Goal: Transaction & Acquisition: Purchase product/service

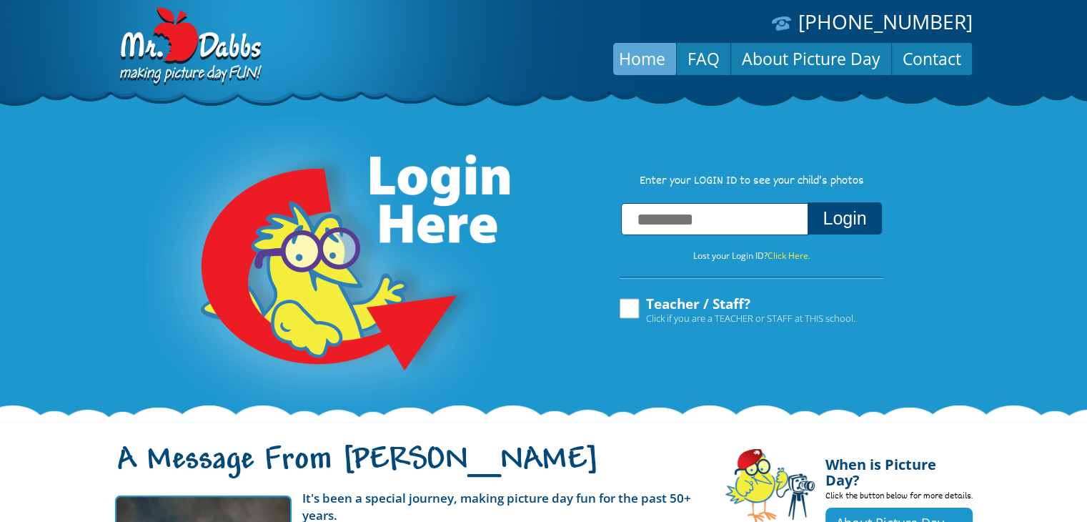
click at [653, 225] on input "text" at bounding box center [714, 219] width 187 height 32
type input "**********"
click at [808, 202] on button "Login" at bounding box center [845, 218] width 74 height 32
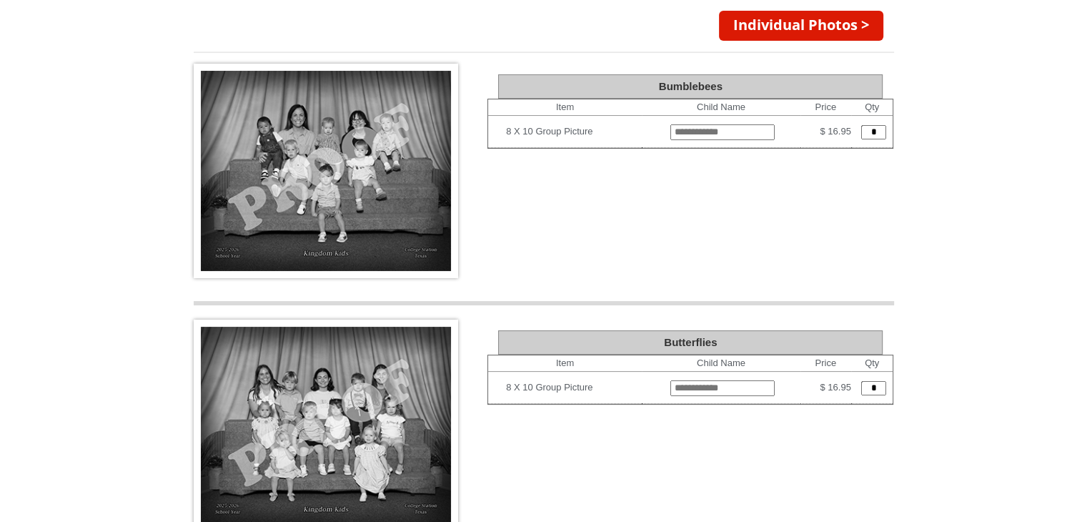
scroll to position [180, 0]
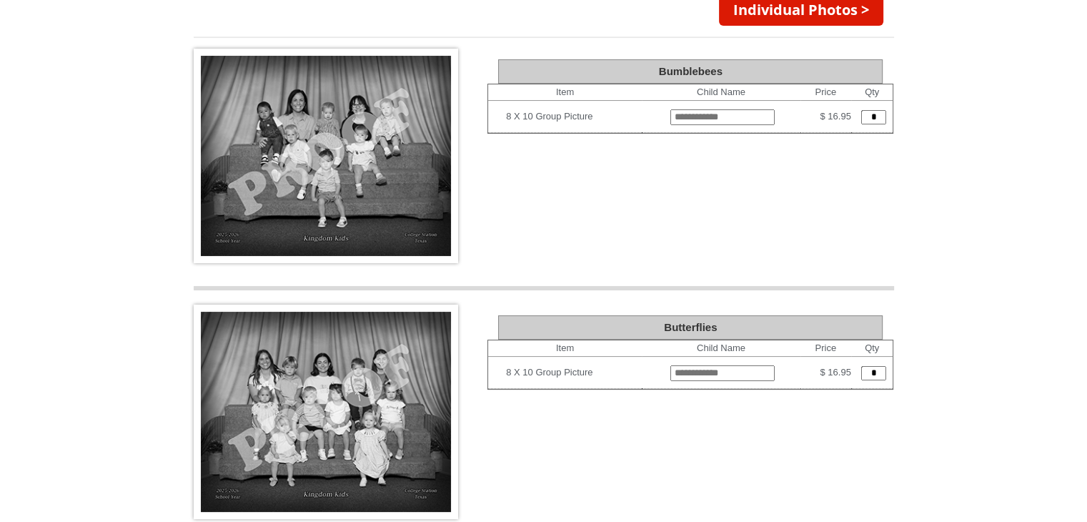
click at [312, 151] on img at bounding box center [326, 156] width 265 height 214
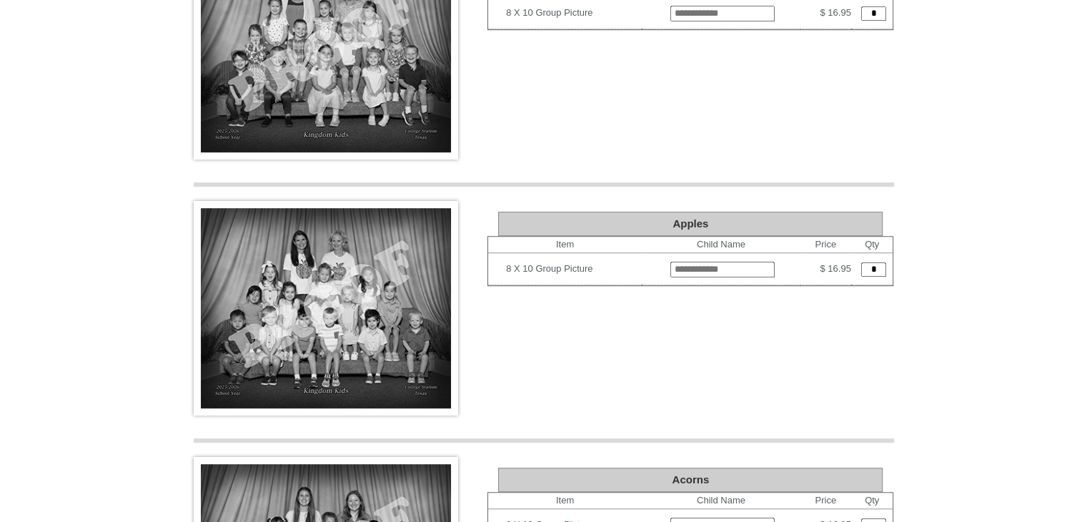
scroll to position [1054, 0]
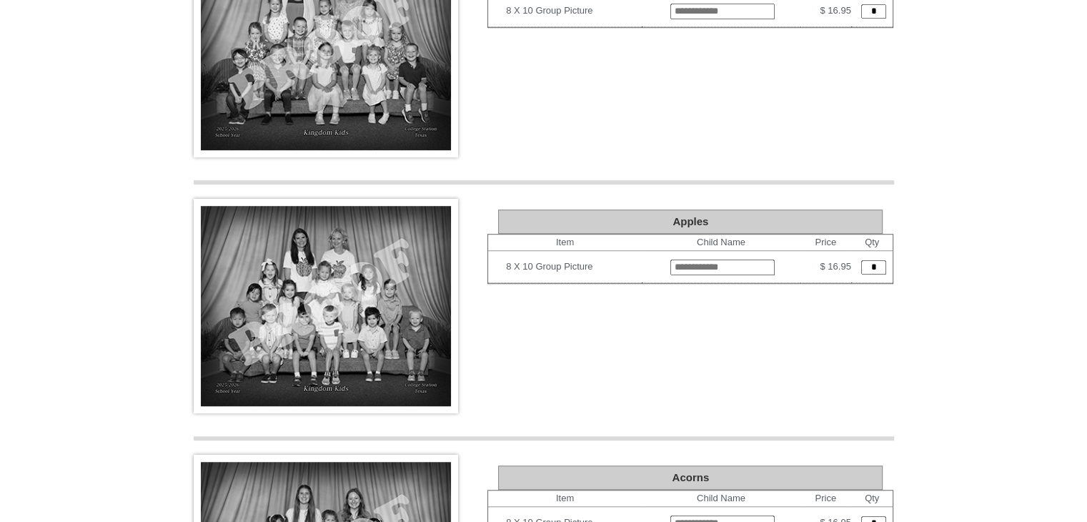
click at [343, 312] on img at bounding box center [326, 306] width 265 height 214
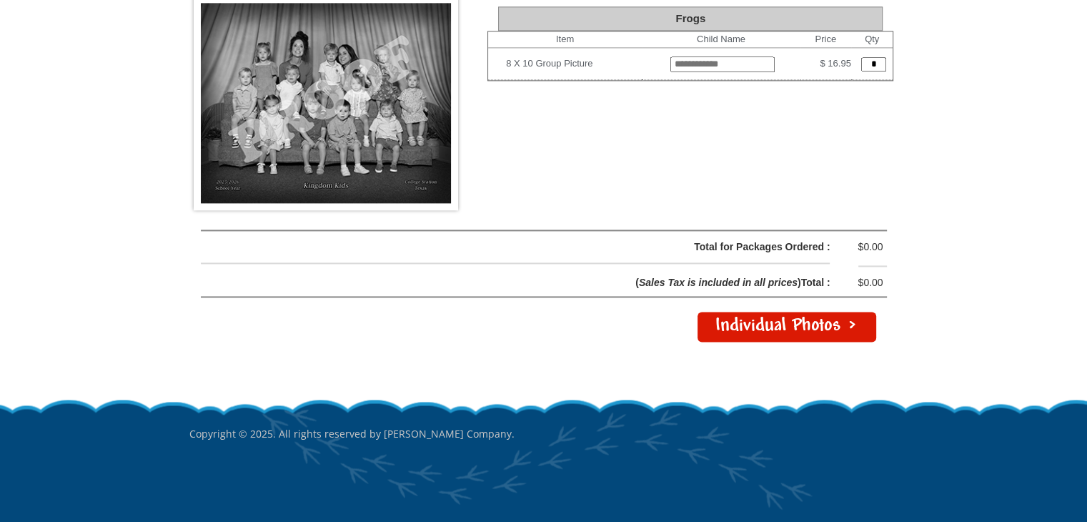
scroll to position [2030, 0]
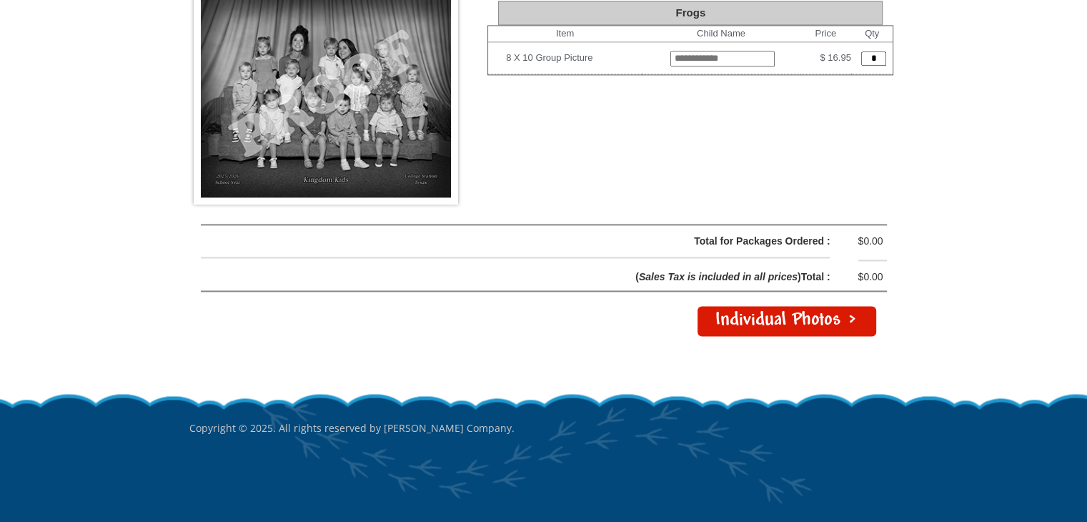
click at [779, 306] on link "Individual Photos >" at bounding box center [787, 321] width 179 height 30
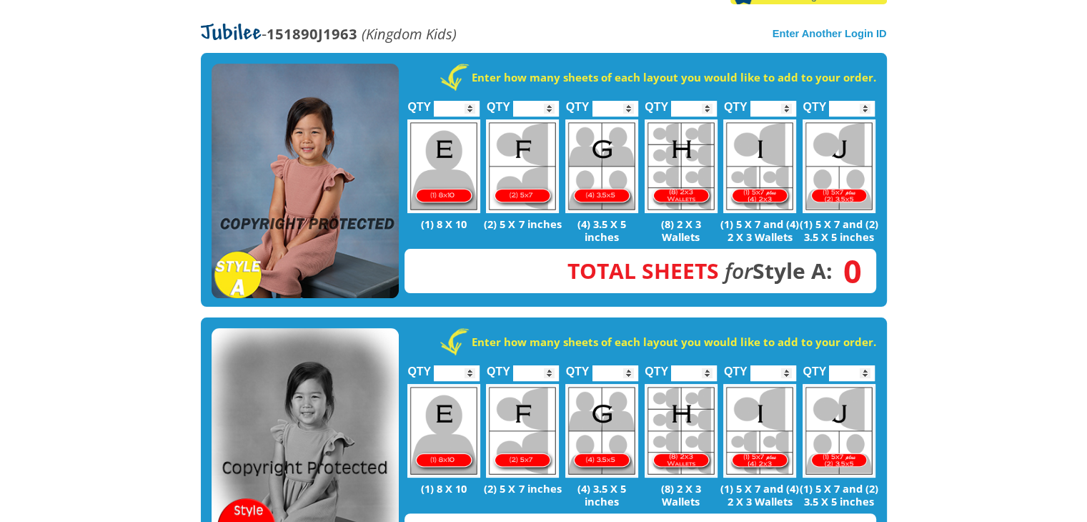
scroll to position [267, 0]
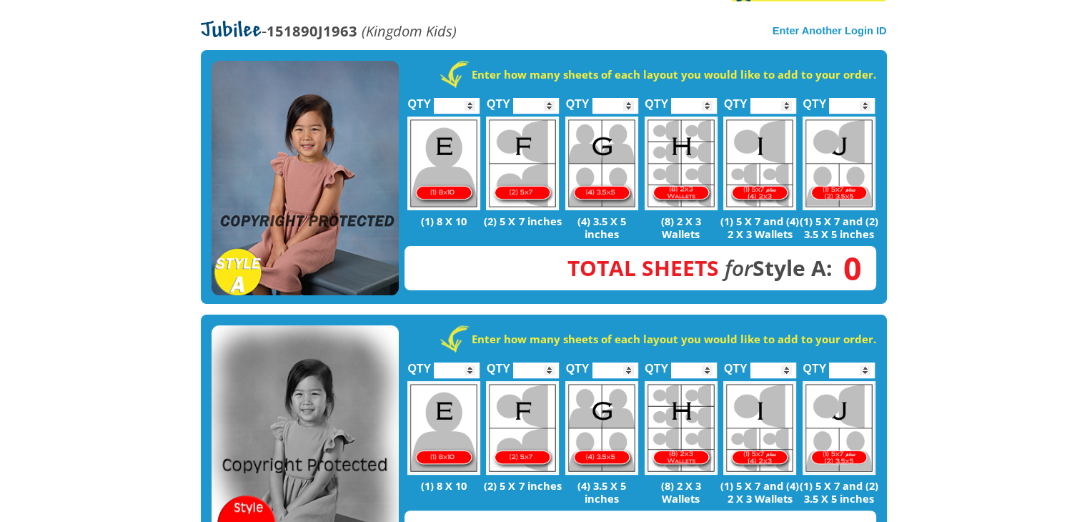
click at [676, 149] on img at bounding box center [681, 164] width 73 height 94
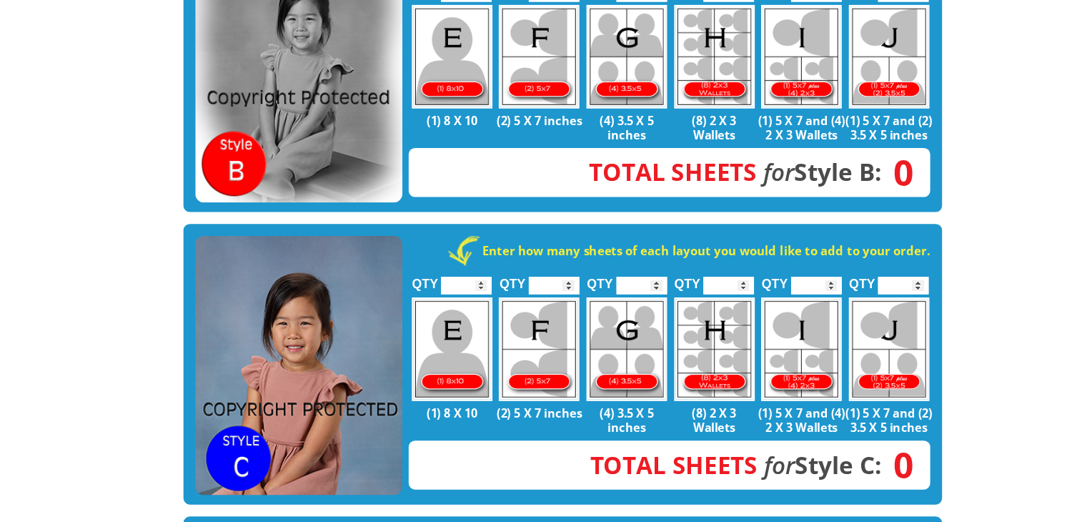
scroll to position [600, 0]
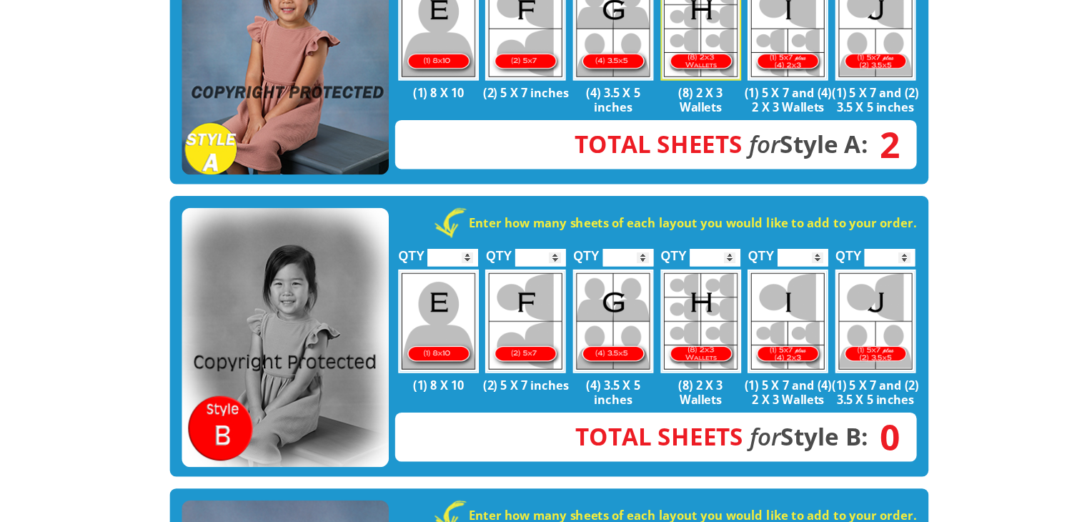
scroll to position [126, 0]
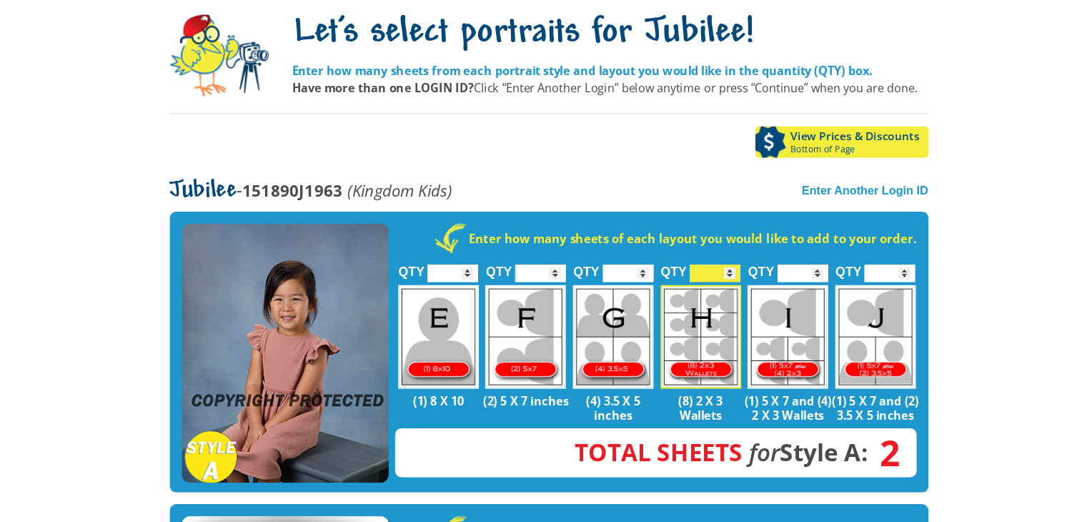
click at [710, 250] on input "*" at bounding box center [694, 247] width 46 height 16
type input "*"
click at [710, 250] on input "*" at bounding box center [694, 247] width 46 height 16
click at [969, 184] on body "[PHONE_NUMBER] Menu Home FAQ Cart About Picture Day Contact Let's select portra…" at bounding box center [543, 135] width 1087 height 522
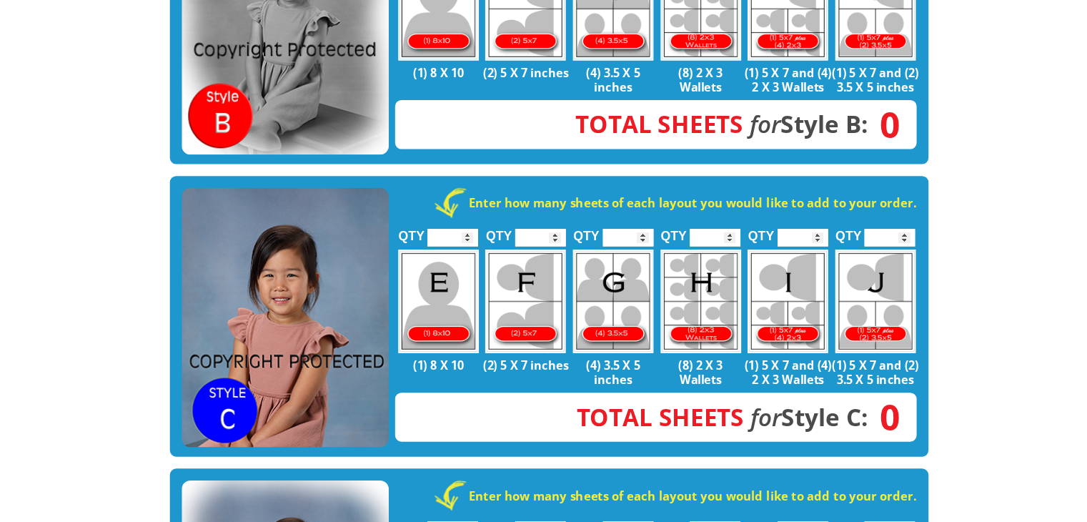
scroll to position [643, 0]
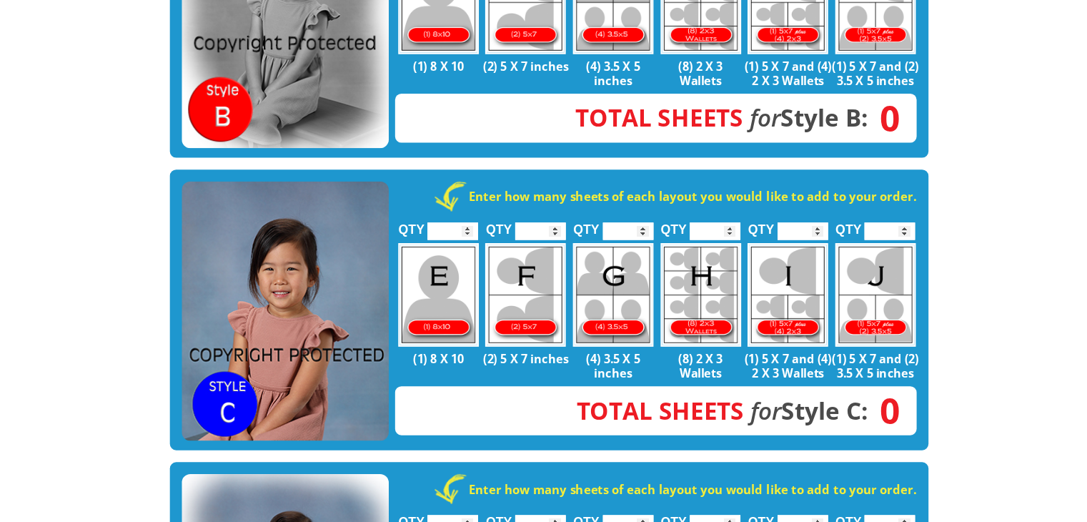
type input "*"
click at [785, 253] on input "*" at bounding box center [774, 259] width 46 height 16
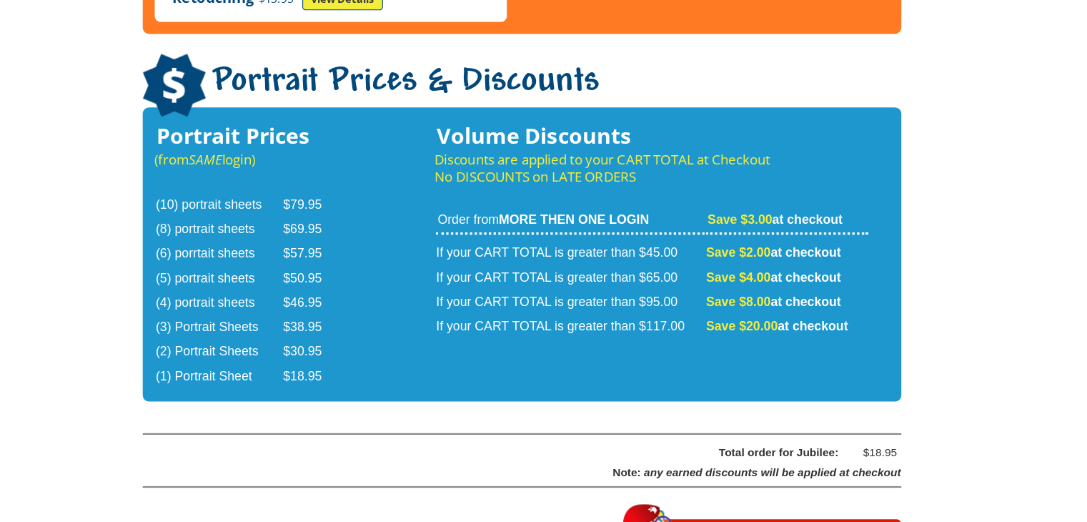
scroll to position [2283, 0]
